Goal: Information Seeking & Learning: Find specific fact

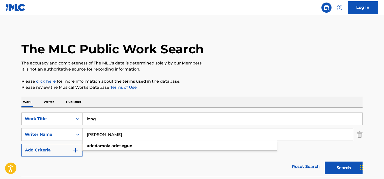
click at [97, 128] on input "[PERSON_NAME]" at bounding box center [218, 134] width 271 height 12
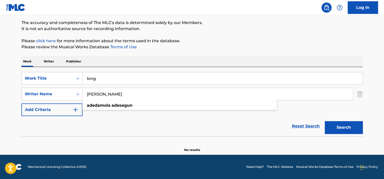
type input "[PERSON_NAME]"
click at [98, 73] on input "long" at bounding box center [223, 78] width 280 height 12
click at [325, 121] on button "Search" at bounding box center [344, 127] width 38 height 13
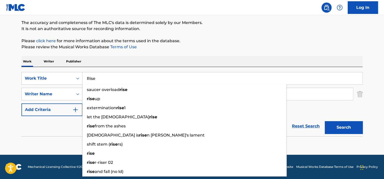
click at [163, 57] on div "Work Writer Publisher" at bounding box center [191, 61] width 341 height 11
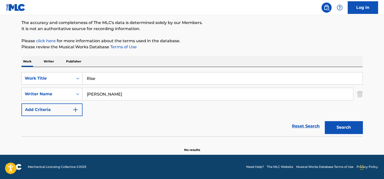
click at [113, 101] on div "SearchWithCriteria6255278e-c1fb-4621-84f4-963f50808225 Work Title Rise SearchWi…" at bounding box center [191, 94] width 341 height 44
click at [113, 96] on input "[PERSON_NAME]" at bounding box center [218, 94] width 271 height 12
click at [116, 83] on input "Rise" at bounding box center [223, 78] width 280 height 12
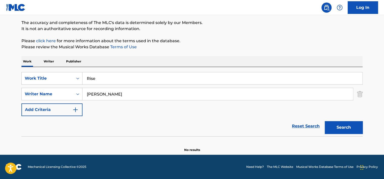
click at [116, 83] on input "Rise" at bounding box center [223, 78] width 280 height 12
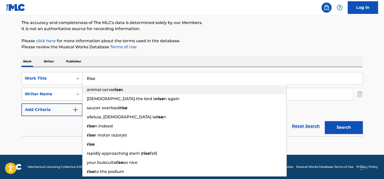
click at [118, 93] on div "animal carve rise s" at bounding box center [185, 89] width 204 height 9
type input "animal carve rises"
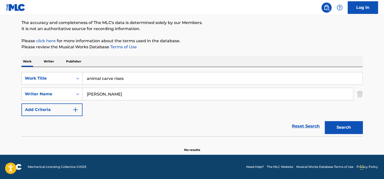
click at [116, 94] on input "[PERSON_NAME]" at bounding box center [218, 94] width 271 height 12
click at [116, 80] on input "animal carve rises" at bounding box center [223, 78] width 280 height 12
click at [116, 78] on input "animal carve rises" at bounding box center [223, 78] width 280 height 12
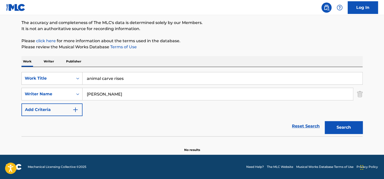
click at [115, 97] on input "[PERSON_NAME]" at bounding box center [218, 94] width 271 height 12
paste input "[PERSON_NAME]"
type input "[PERSON_NAME]"
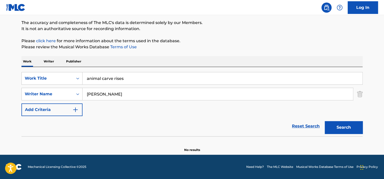
click at [117, 72] on div "animal carve rises" at bounding box center [223, 78] width 280 height 13
click at [117, 75] on input "animal carve rises" at bounding box center [223, 78] width 280 height 12
type input "if only"
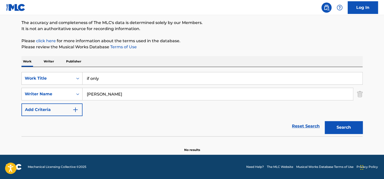
click at [325, 121] on button "Search" at bounding box center [344, 127] width 38 height 13
